Goal: Task Accomplishment & Management: Complete application form

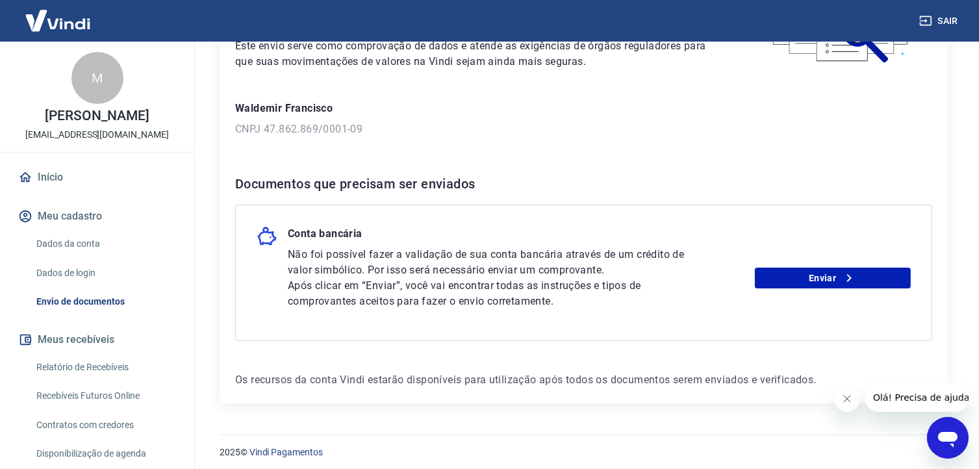
scroll to position [147, 0]
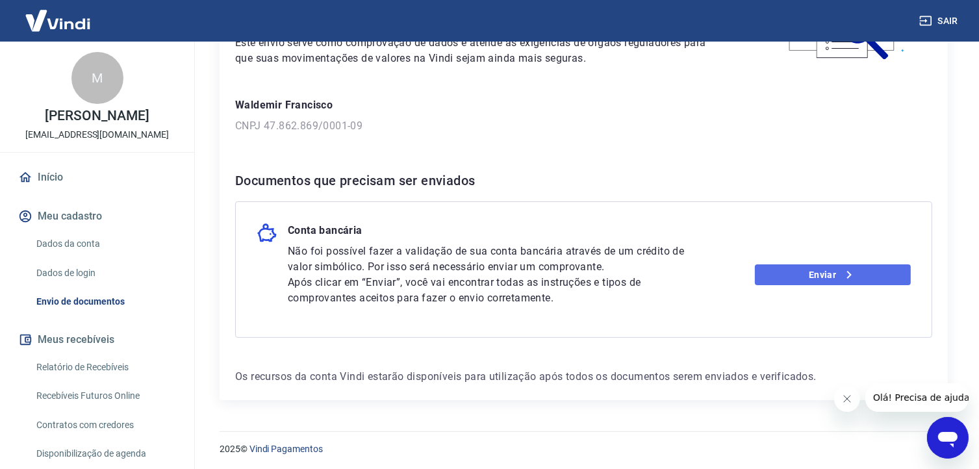
click at [829, 275] on link "Enviar" at bounding box center [833, 274] width 156 height 21
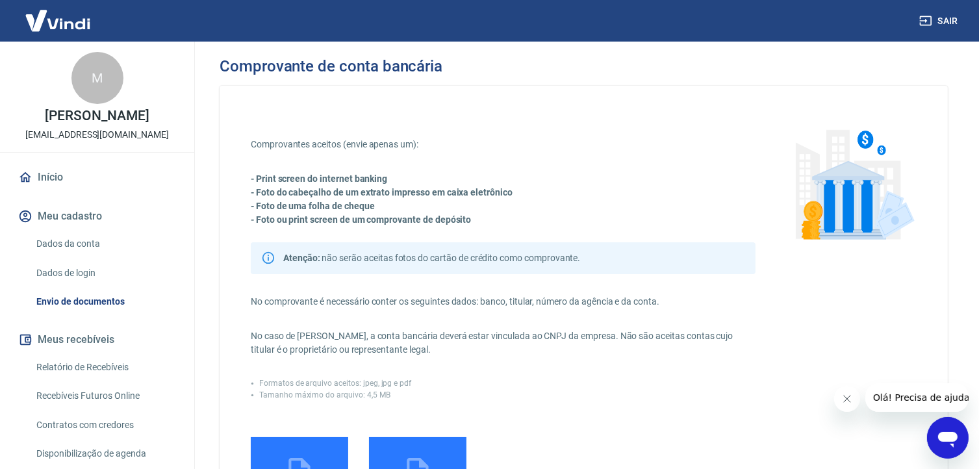
scroll to position [65, 0]
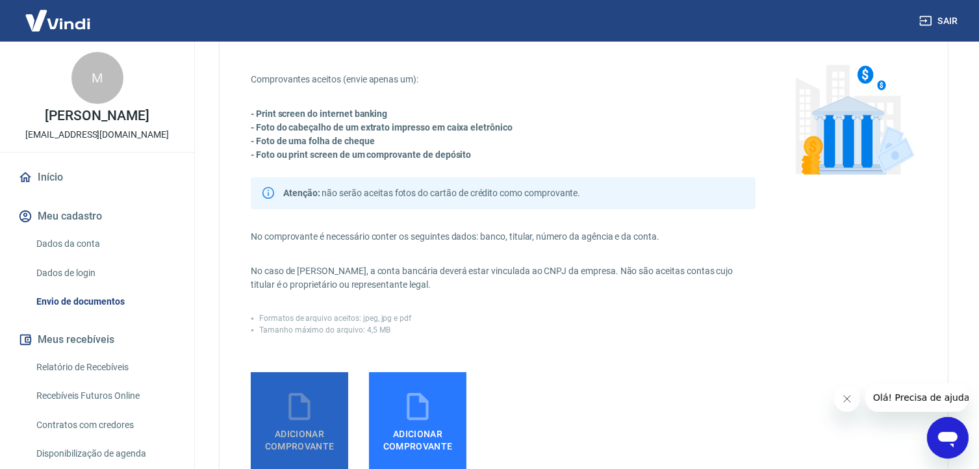
click at [307, 414] on icon at bounding box center [298, 406] width 21 height 27
click at [0, 0] on input "Adicionar comprovante" at bounding box center [0, 0] width 0 height 0
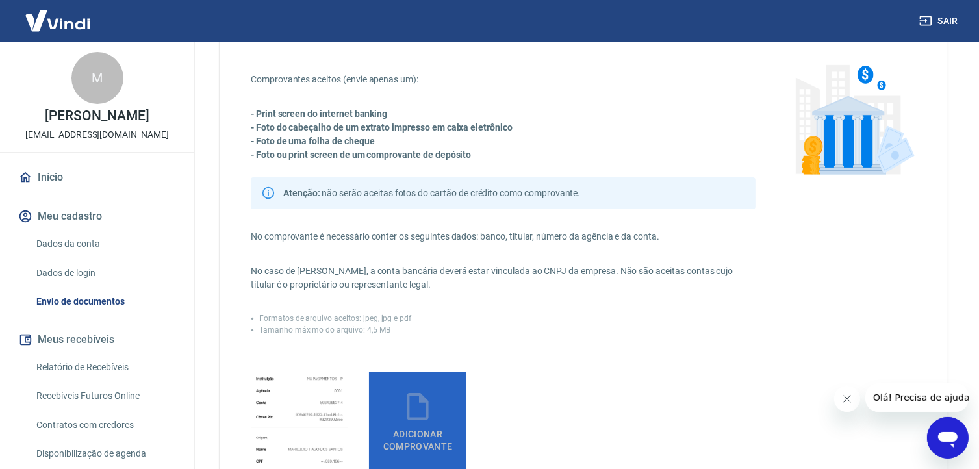
click at [424, 406] on icon at bounding box center [417, 406] width 32 height 32
click at [0, 0] on input "Adicionar comprovante" at bounding box center [0, 0] width 0 height 0
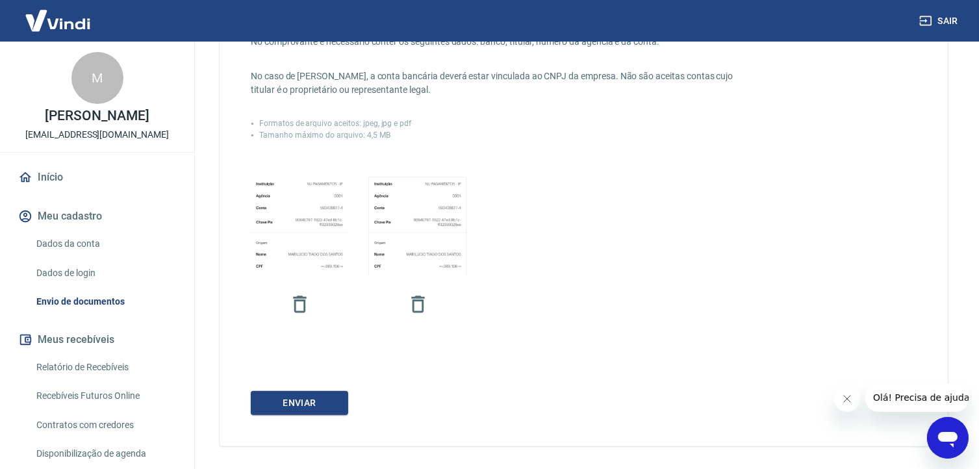
scroll to position [307, 0]
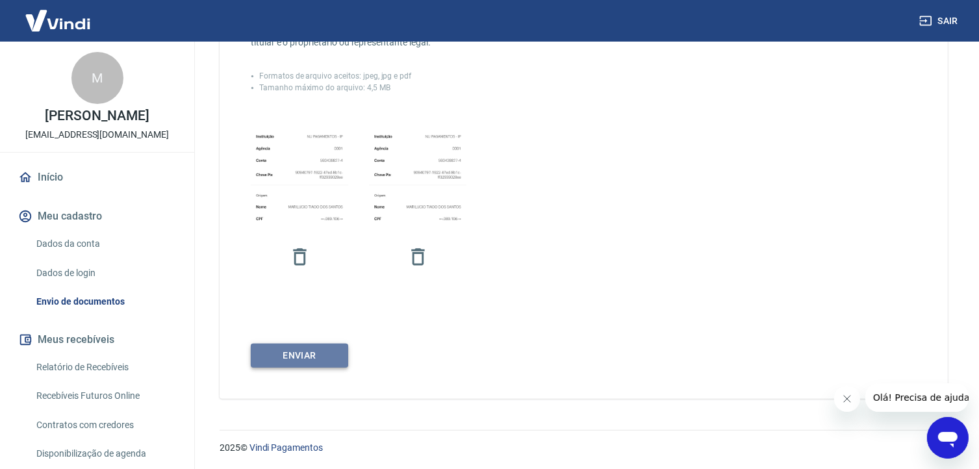
click at [297, 360] on button "ENVIAR" at bounding box center [299, 355] width 97 height 24
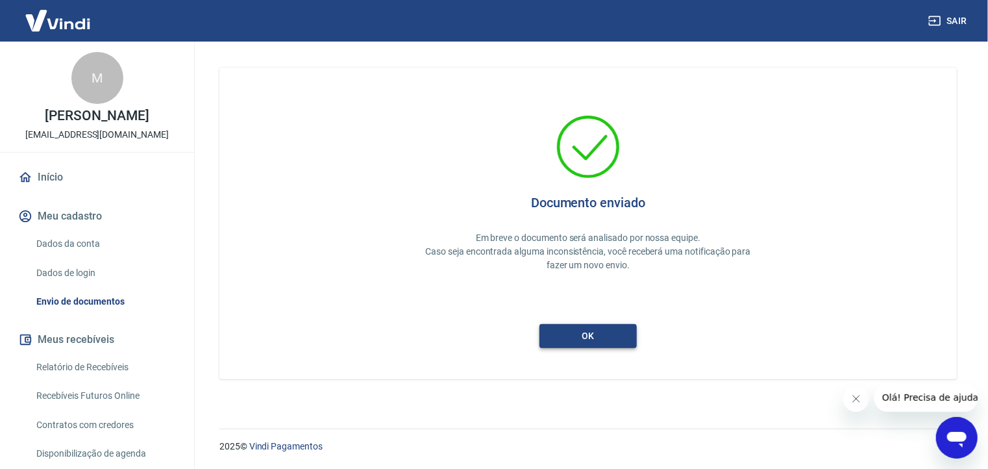
click at [588, 338] on button "ok" at bounding box center [588, 336] width 97 height 24
